Goal: Check status

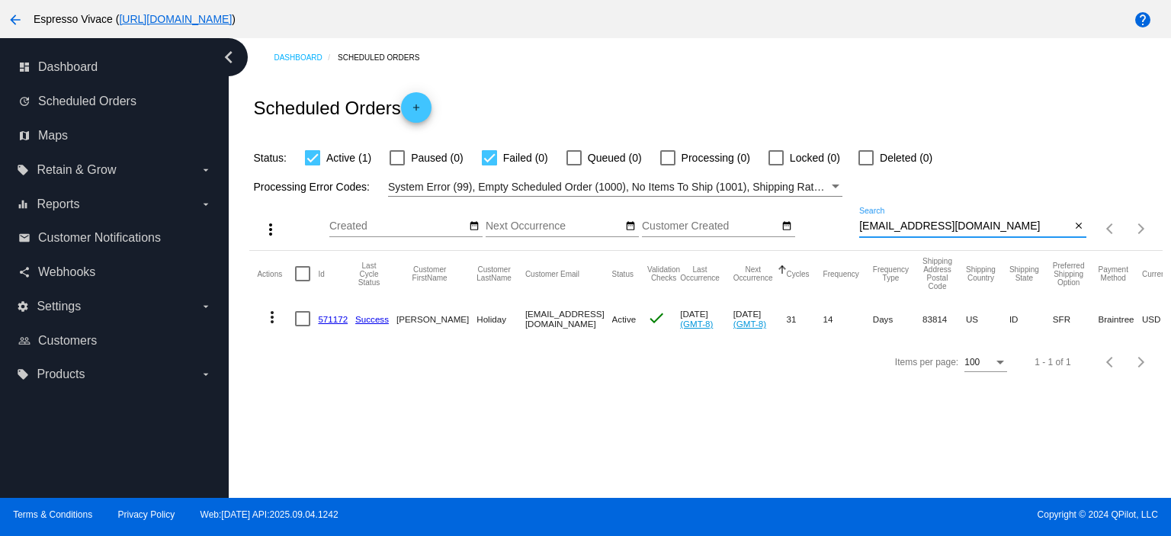
drag, startPoint x: 1015, startPoint y: 226, endPoint x: 881, endPoint y: 220, distance: 133.6
click at [883, 220] on input "[EMAIL_ADDRESS][DOMAIN_NAME]" at bounding box center [964, 226] width 211 height 12
click at [999, 234] on div "[EMAIL_ADDRESS][DOMAIN_NAME] Search" at bounding box center [964, 222] width 211 height 30
click at [959, 225] on input "[EMAIL_ADDRESS]" at bounding box center [964, 226] width 211 height 12
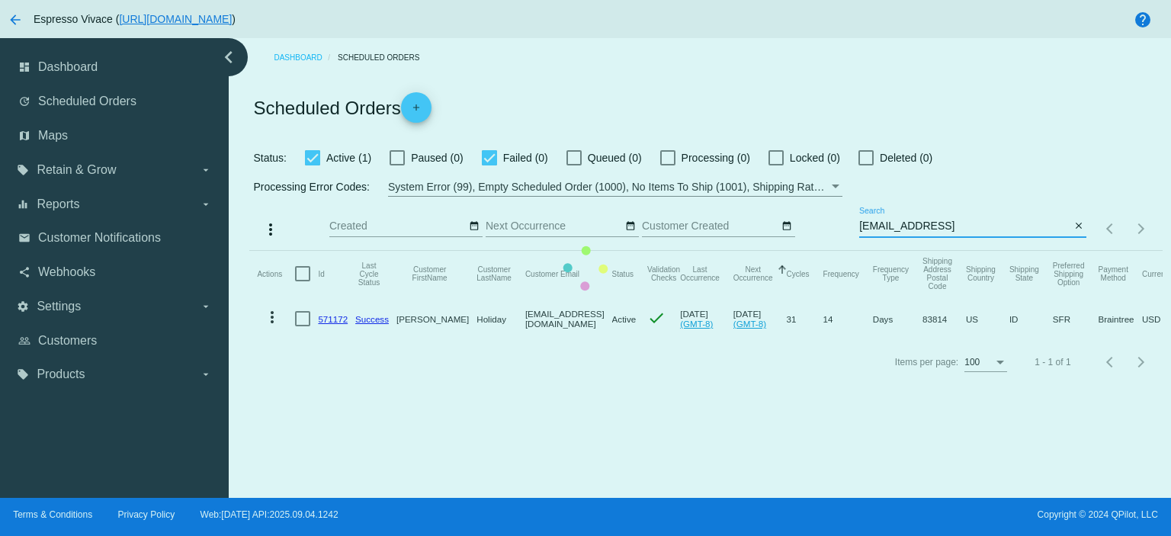
drag, startPoint x: 994, startPoint y: 224, endPoint x: 849, endPoint y: 234, distance: 145.2
click at [850, 234] on app-dashboard-scheduled-orders "Scheduled Orders add Status: Active (1) Paused (0) Failed (0) Queued (0) Proces…" at bounding box center [705, 230] width 913 height 306
paste input "[EMAIL_ADDRESS][DOMAIN_NAME]"
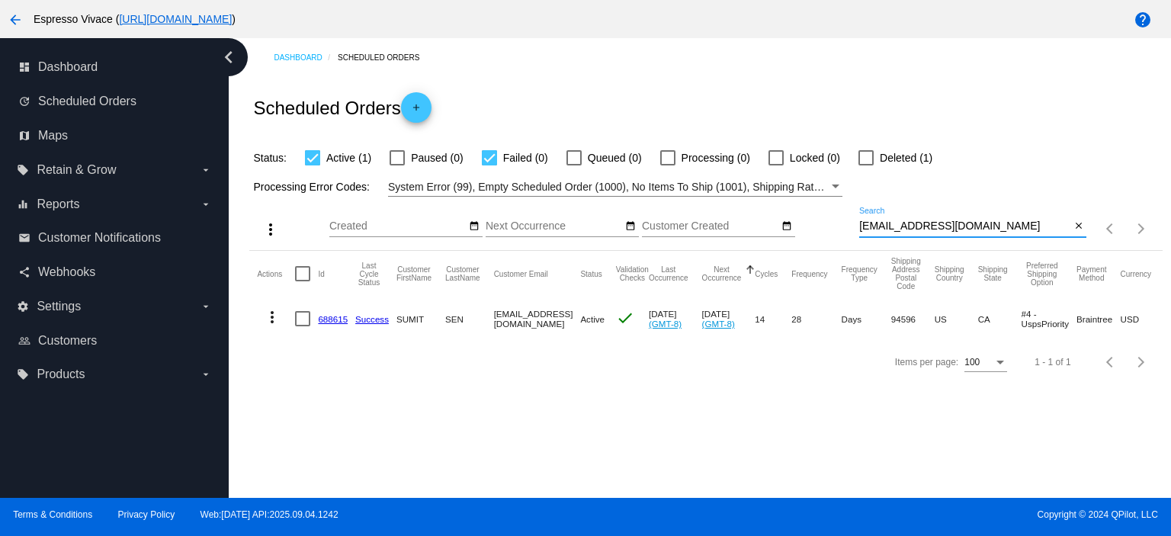
type input "[EMAIL_ADDRESS][DOMAIN_NAME]"
click at [324, 317] on link "688615" at bounding box center [333, 319] width 30 height 10
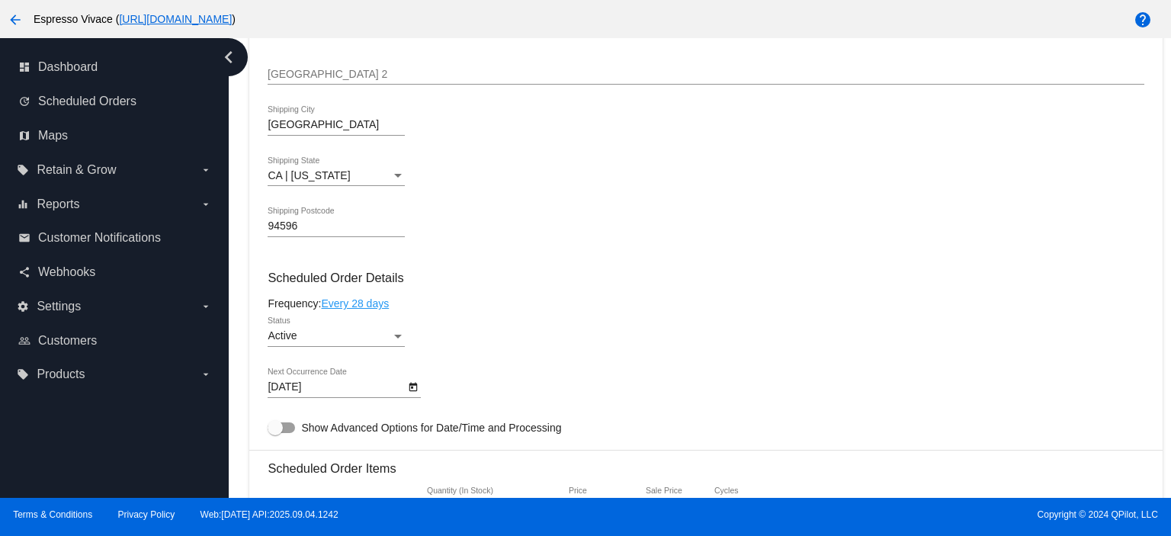
scroll to position [762, 0]
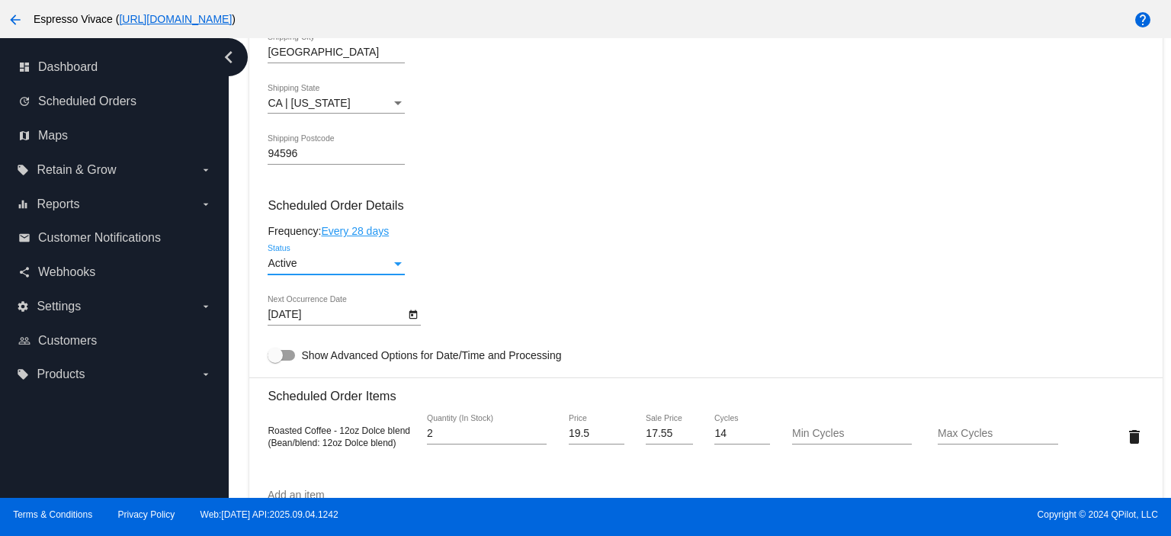
click at [328, 261] on div "Active" at bounding box center [330, 264] width 124 height 12
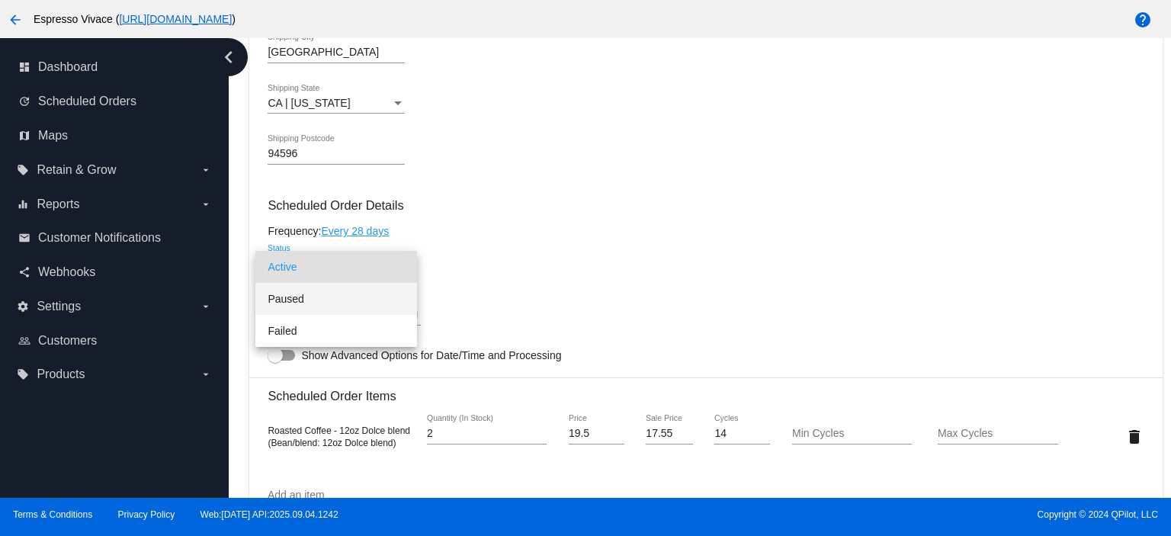
click at [326, 295] on span "Paused" at bounding box center [336, 299] width 137 height 32
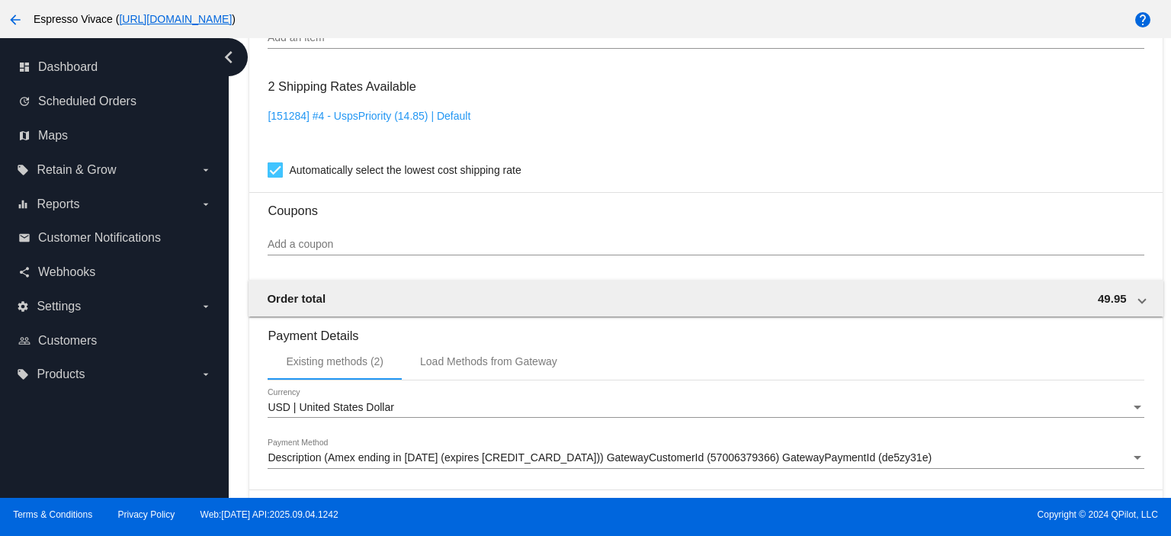
scroll to position [1431, 0]
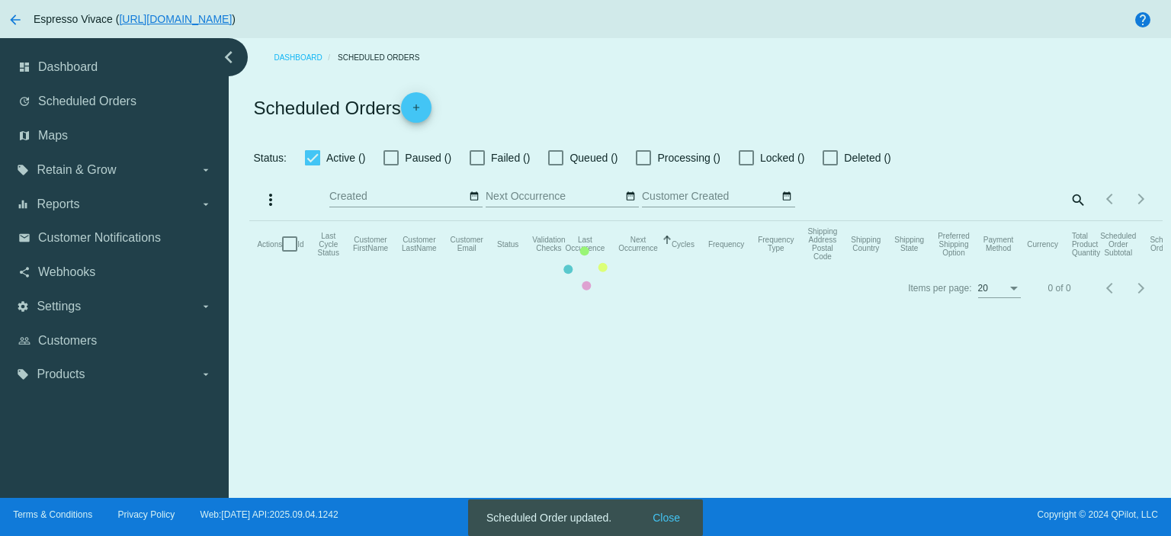
checkbox input "true"
